Goal: Task Accomplishment & Management: Manage account settings

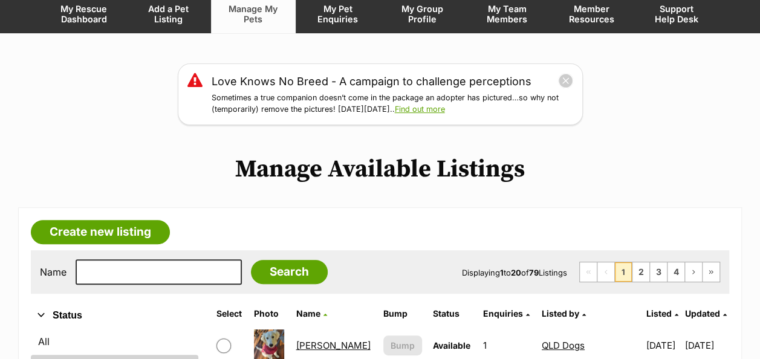
scroll to position [242, 0]
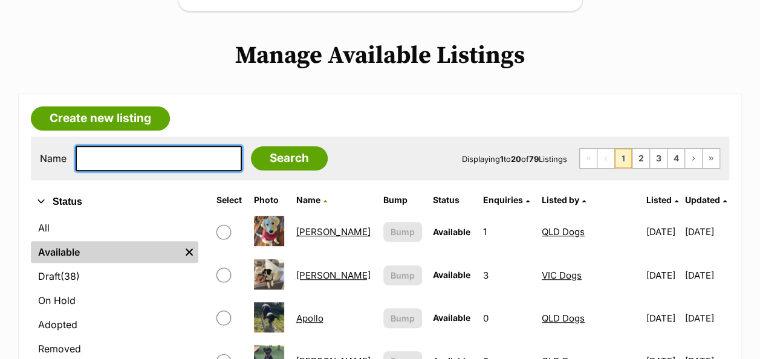
click at [145, 146] on input "text" at bounding box center [159, 158] width 166 height 25
type input "honey"
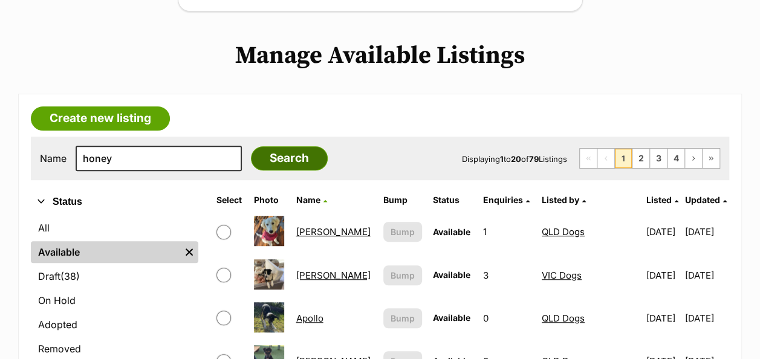
click at [265, 146] on input "Search" at bounding box center [289, 158] width 77 height 24
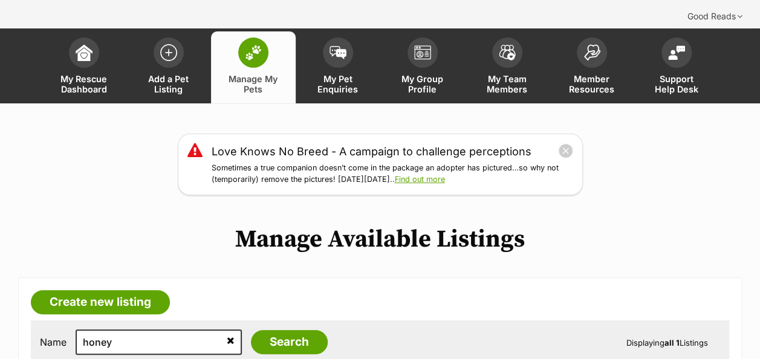
scroll to position [242, 0]
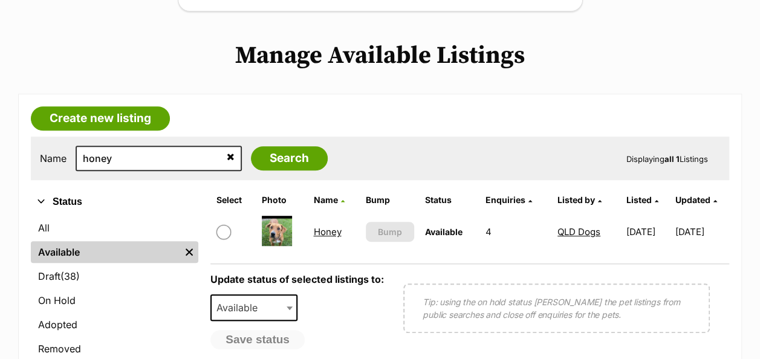
click at [325, 226] on link "Honey" at bounding box center [327, 231] width 28 height 11
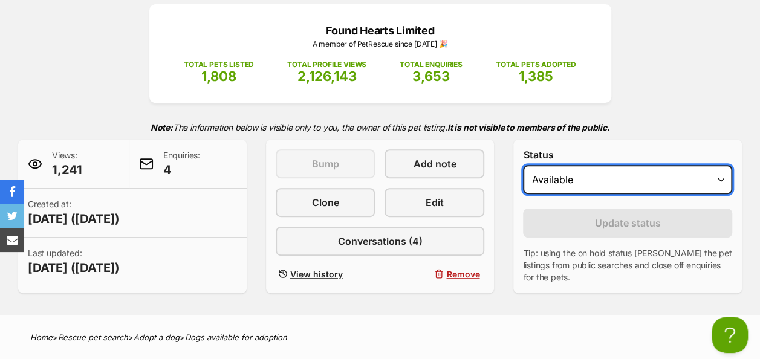
click at [587, 165] on select "Draft - not available as listing has enquires Available On hold Adopted" at bounding box center [627, 179] width 209 height 29
select select "rehomed"
click at [523, 165] on select "Draft - not available as listing has enquires Available On hold Adopted" at bounding box center [627, 179] width 209 height 29
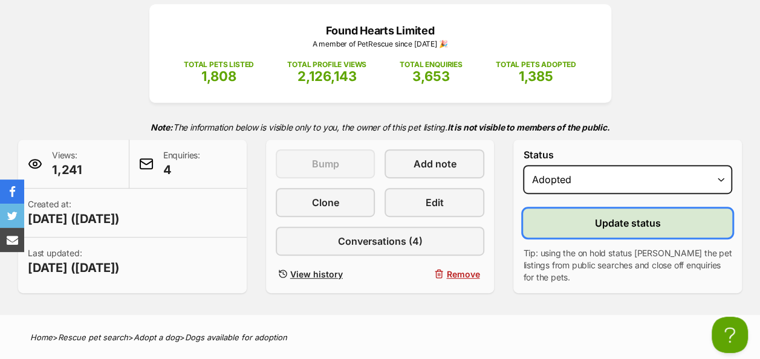
click at [585, 209] on button "Update status" at bounding box center [627, 223] width 209 height 29
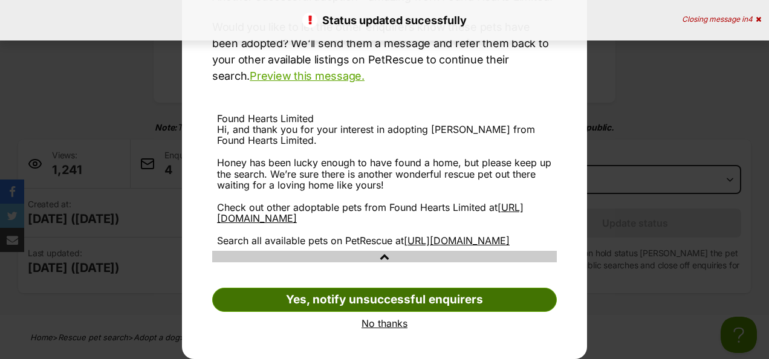
click at [403, 299] on link "Yes, notify unsuccessful enquirers" at bounding box center [384, 300] width 345 height 24
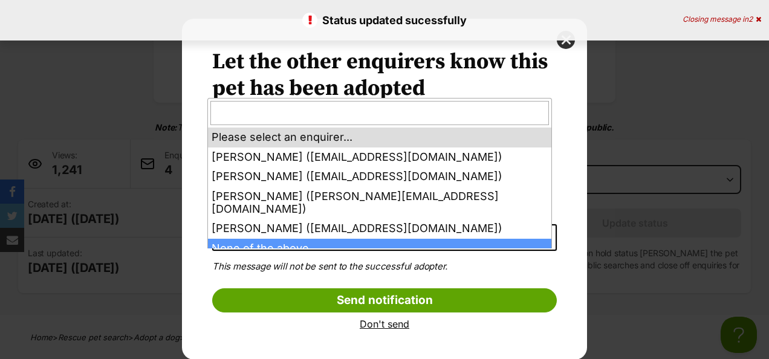
select select "other"
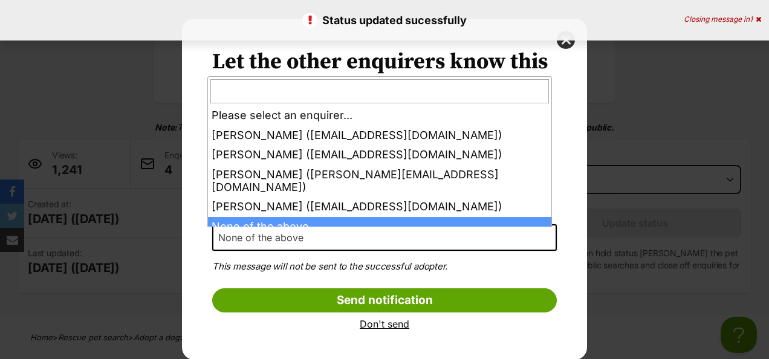
click at [379, 234] on span "None of the above" at bounding box center [384, 237] width 345 height 27
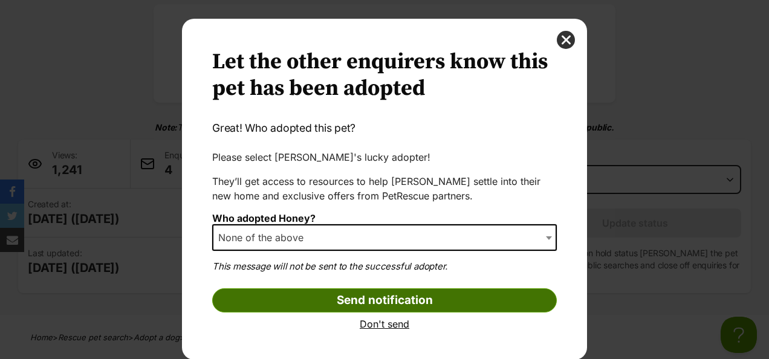
click at [392, 296] on input "Send notification" at bounding box center [384, 300] width 345 height 24
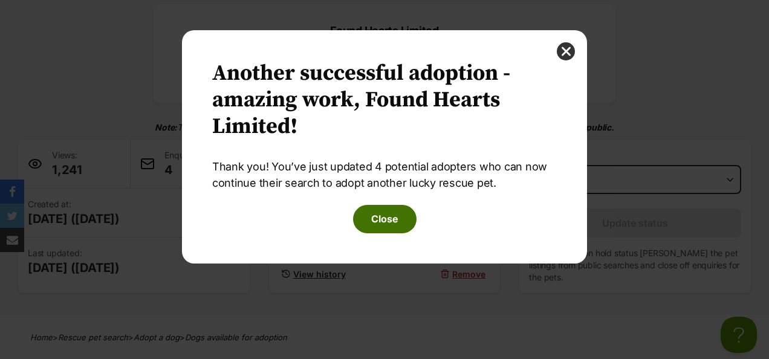
click at [401, 218] on button "Close" at bounding box center [384, 219] width 63 height 28
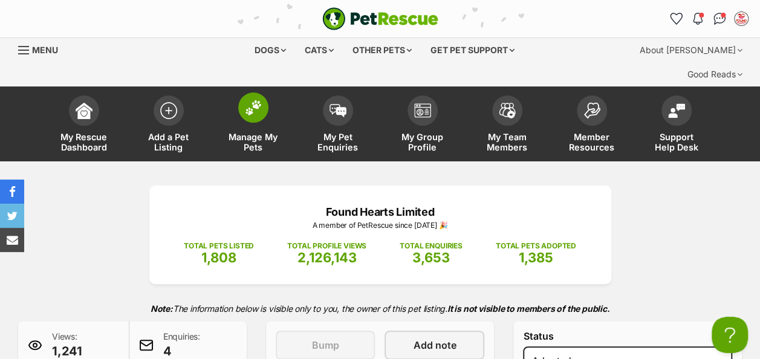
click at [254, 100] on img at bounding box center [253, 108] width 17 height 16
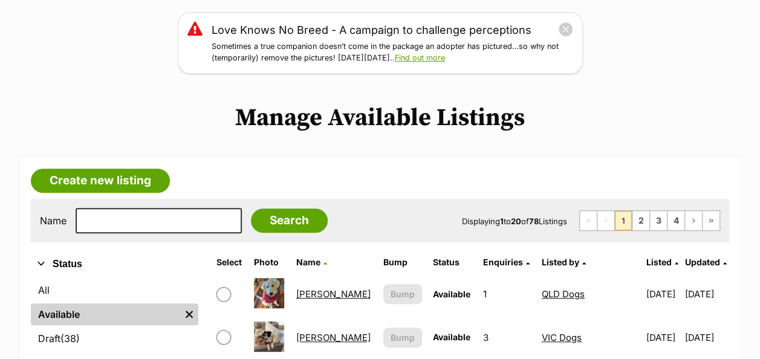
scroll to position [181, 0]
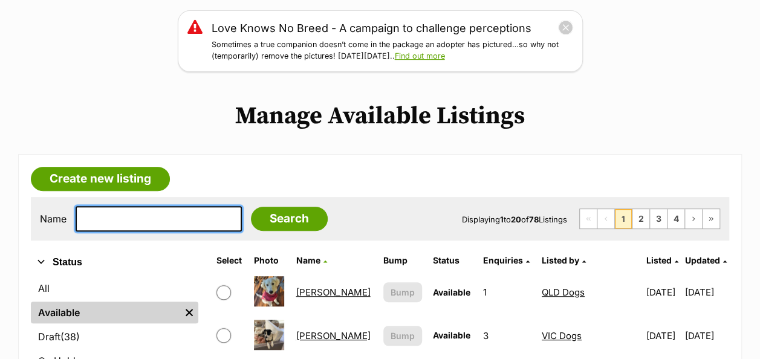
click at [144, 206] on input "text" at bounding box center [159, 218] width 166 height 25
type input "[PERSON_NAME]"
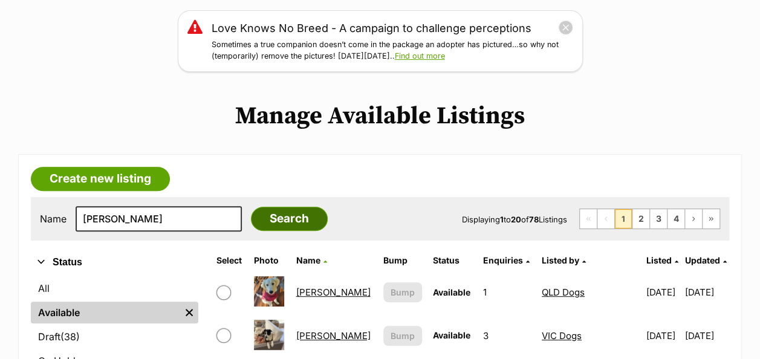
click at [268, 207] on input "Search" at bounding box center [289, 219] width 77 height 24
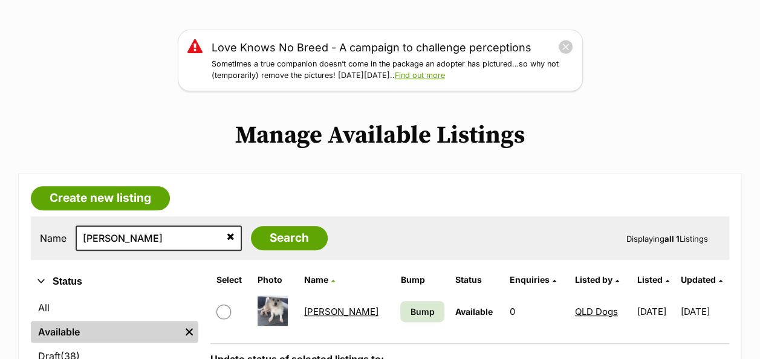
scroll to position [181, 0]
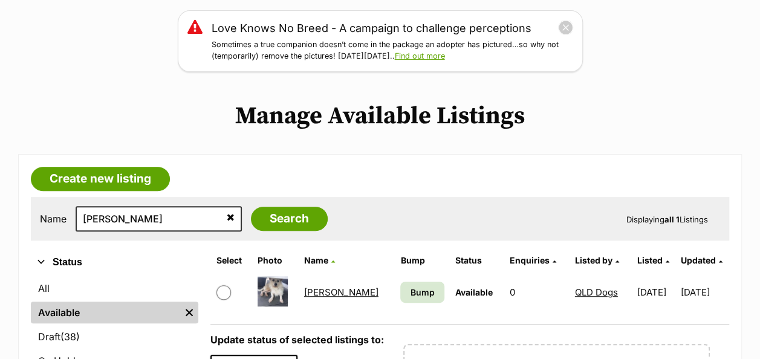
click at [325, 287] on link "[PERSON_NAME]" at bounding box center [341, 292] width 74 height 11
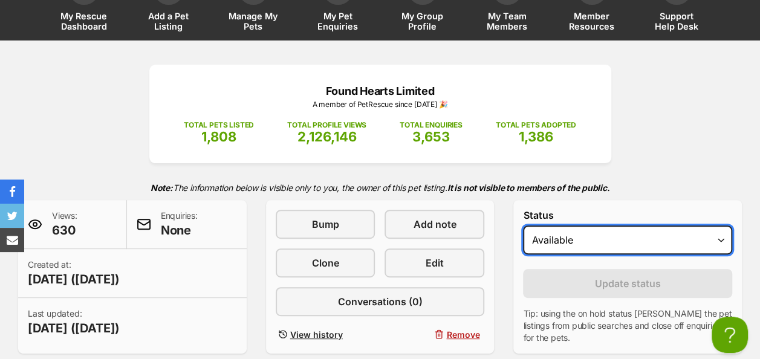
click at [606, 226] on select "Draft Available On hold Adopted" at bounding box center [627, 240] width 209 height 29
select select "rehomed"
click at [523, 226] on select "Draft Available On hold Adopted" at bounding box center [627, 240] width 209 height 29
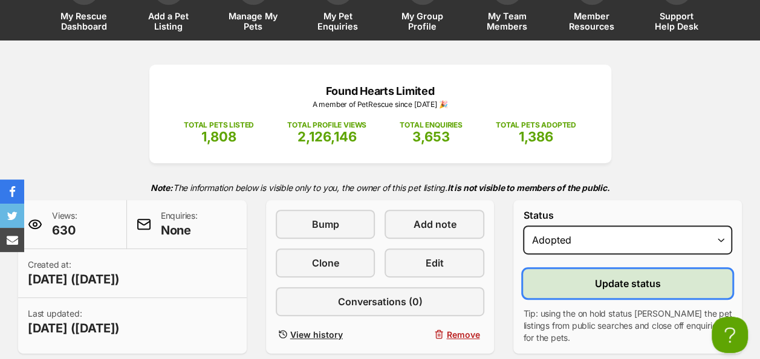
click at [603, 276] on span "Update status" at bounding box center [628, 283] width 66 height 15
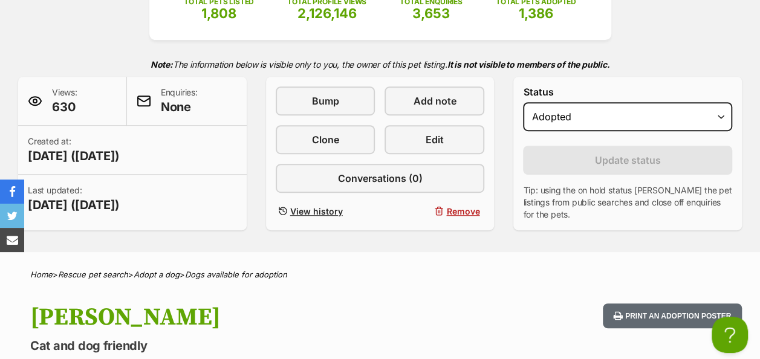
scroll to position [302, 0]
